Goal: Information Seeking & Learning: Learn about a topic

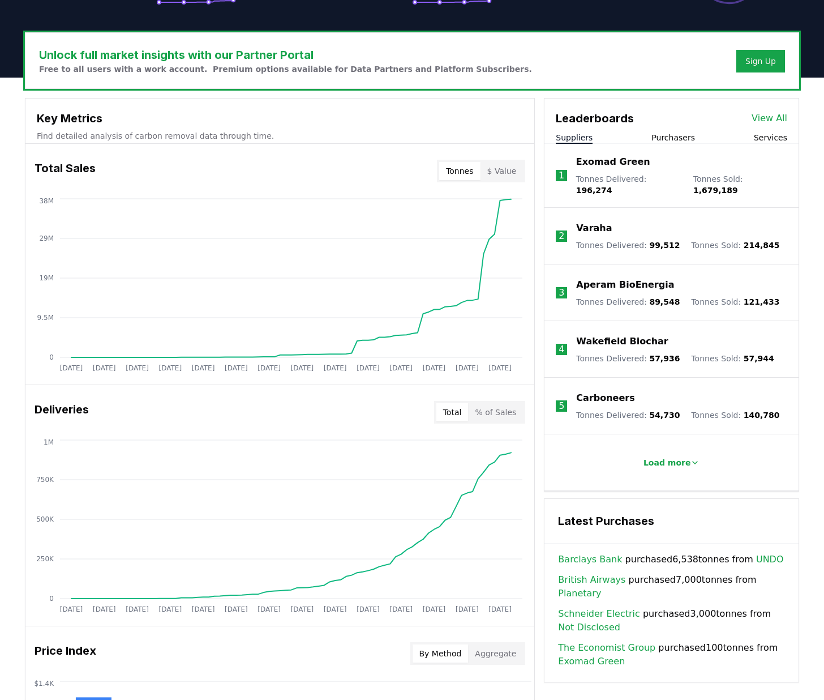
scroll to position [318, 0]
click at [681, 456] on p "Load more" at bounding box center [668, 461] width 48 height 11
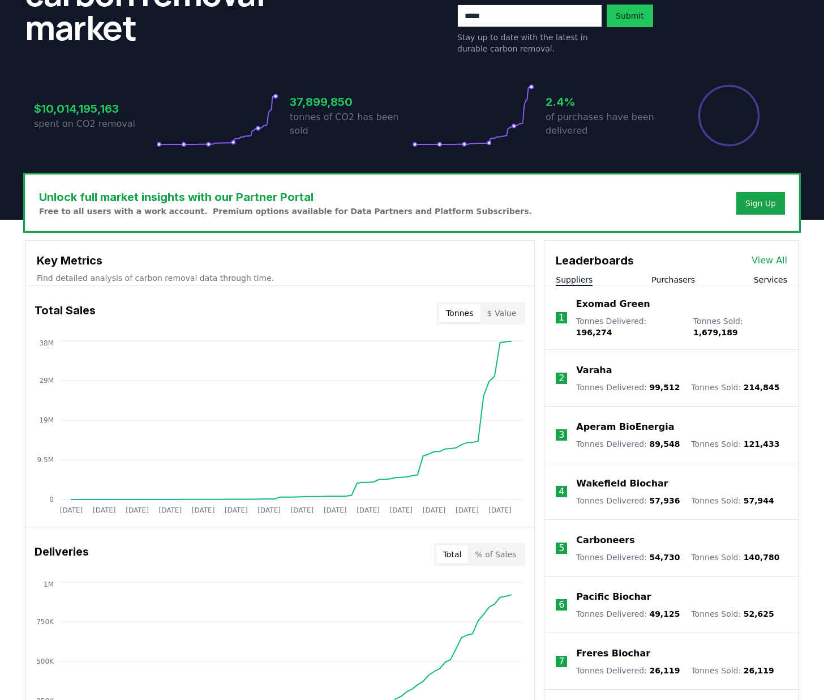
scroll to position [176, 0]
click at [677, 279] on button "Purchasers" at bounding box center [674, 278] width 44 height 11
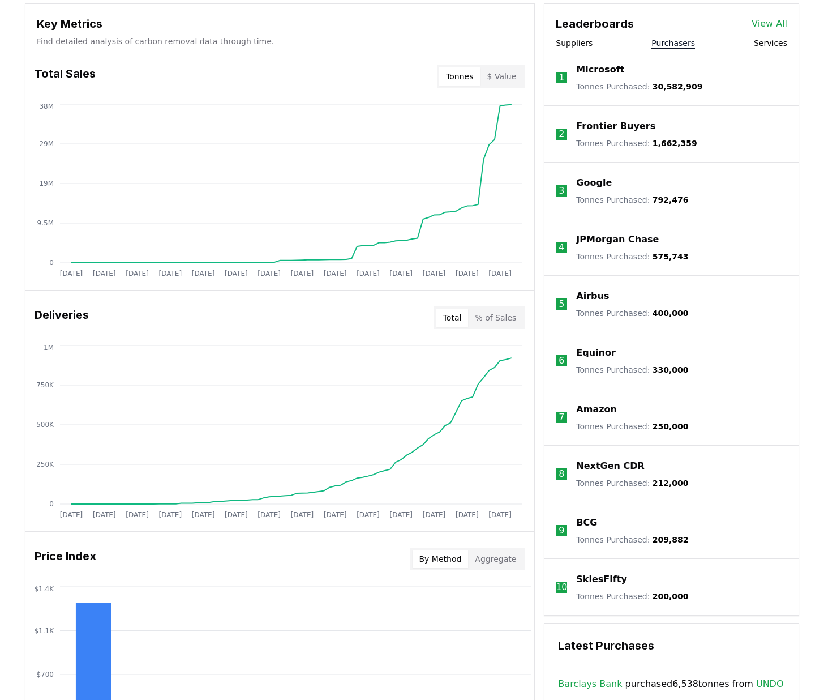
scroll to position [413, 0]
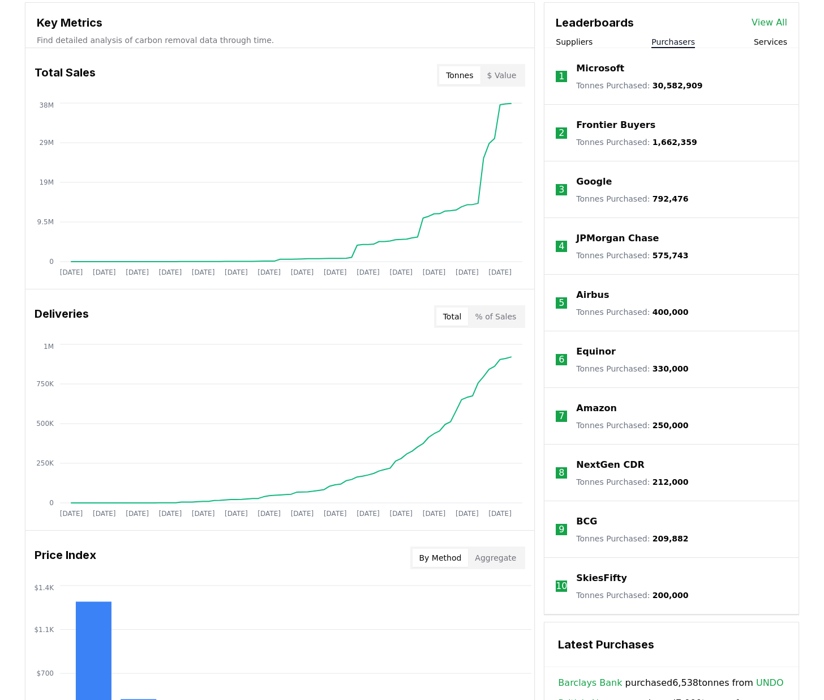
click at [660, 369] on span "330,000" at bounding box center [671, 368] width 36 height 9
click at [563, 304] on p "5" at bounding box center [562, 303] width 6 height 14
click at [593, 294] on p "Airbus" at bounding box center [592, 295] width 33 height 14
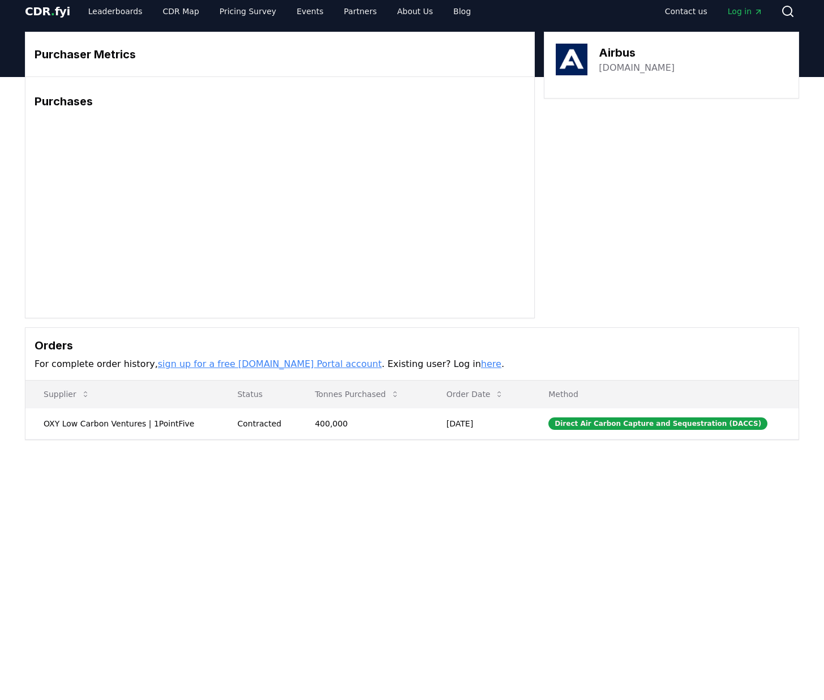
scroll to position [10, 0]
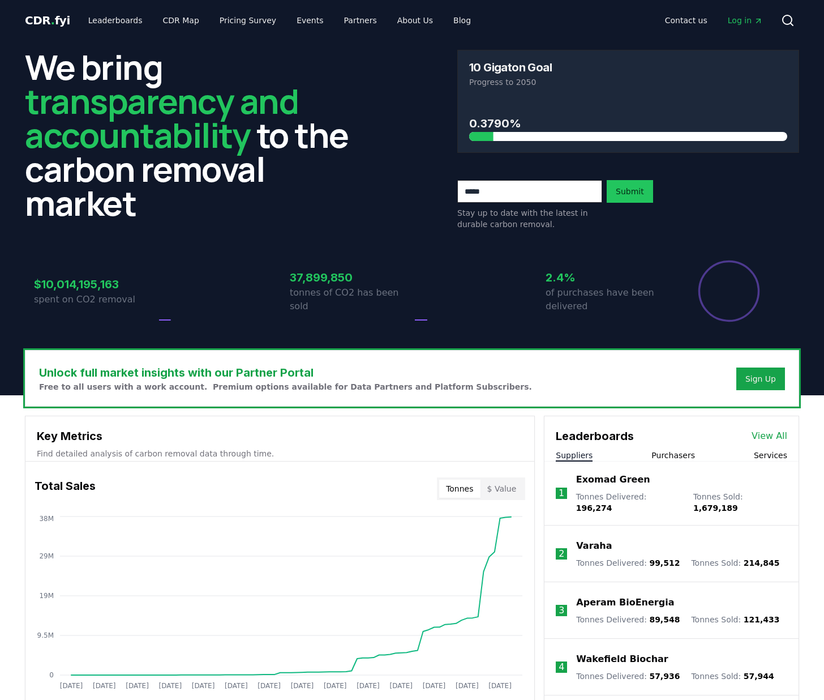
scroll to position [413, 0]
